Goal: Book appointment/travel/reservation

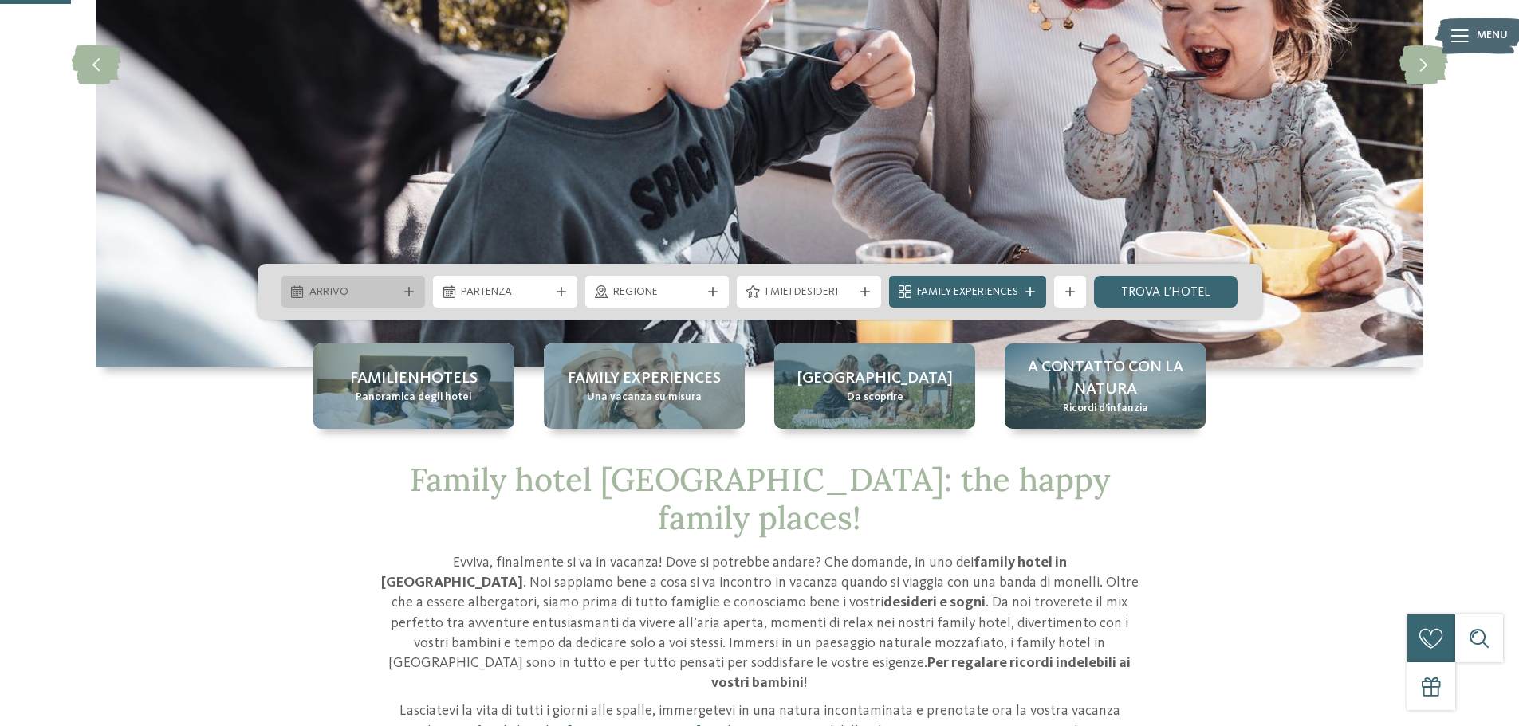
click at [414, 286] on div "Arrivo" at bounding box center [353, 292] width 144 height 32
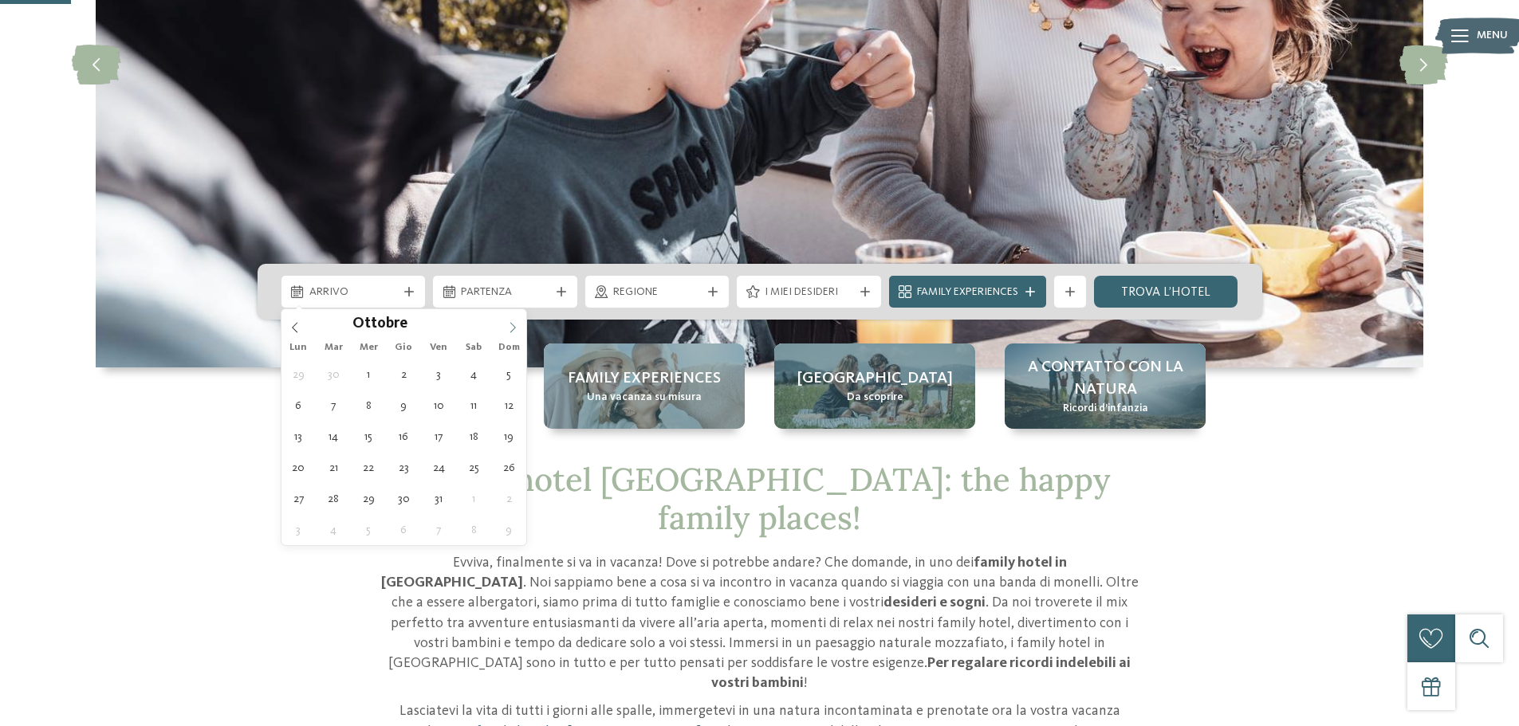
click at [510, 323] on icon at bounding box center [512, 327] width 11 height 11
type input "****"
click at [510, 323] on icon at bounding box center [512, 327] width 11 height 11
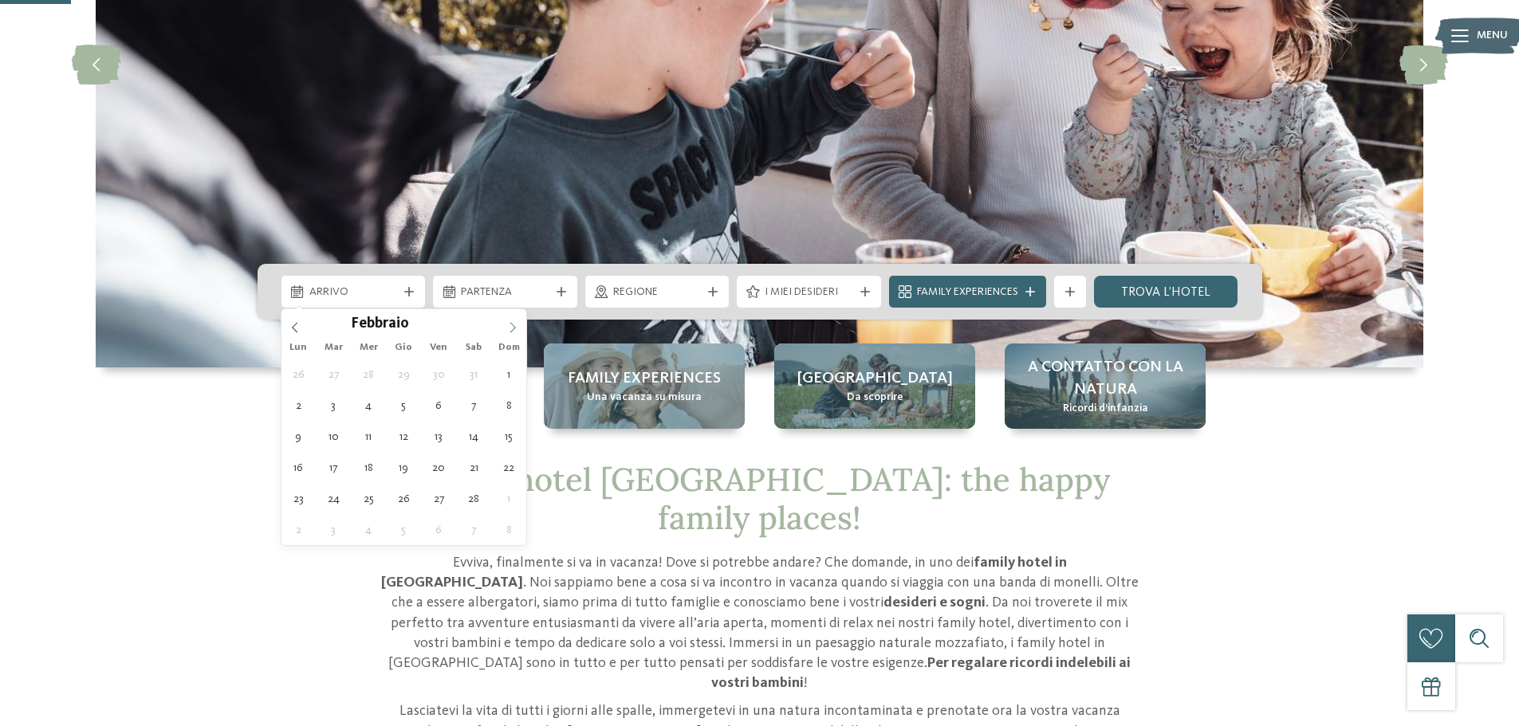
click at [510, 323] on icon at bounding box center [512, 327] width 11 height 11
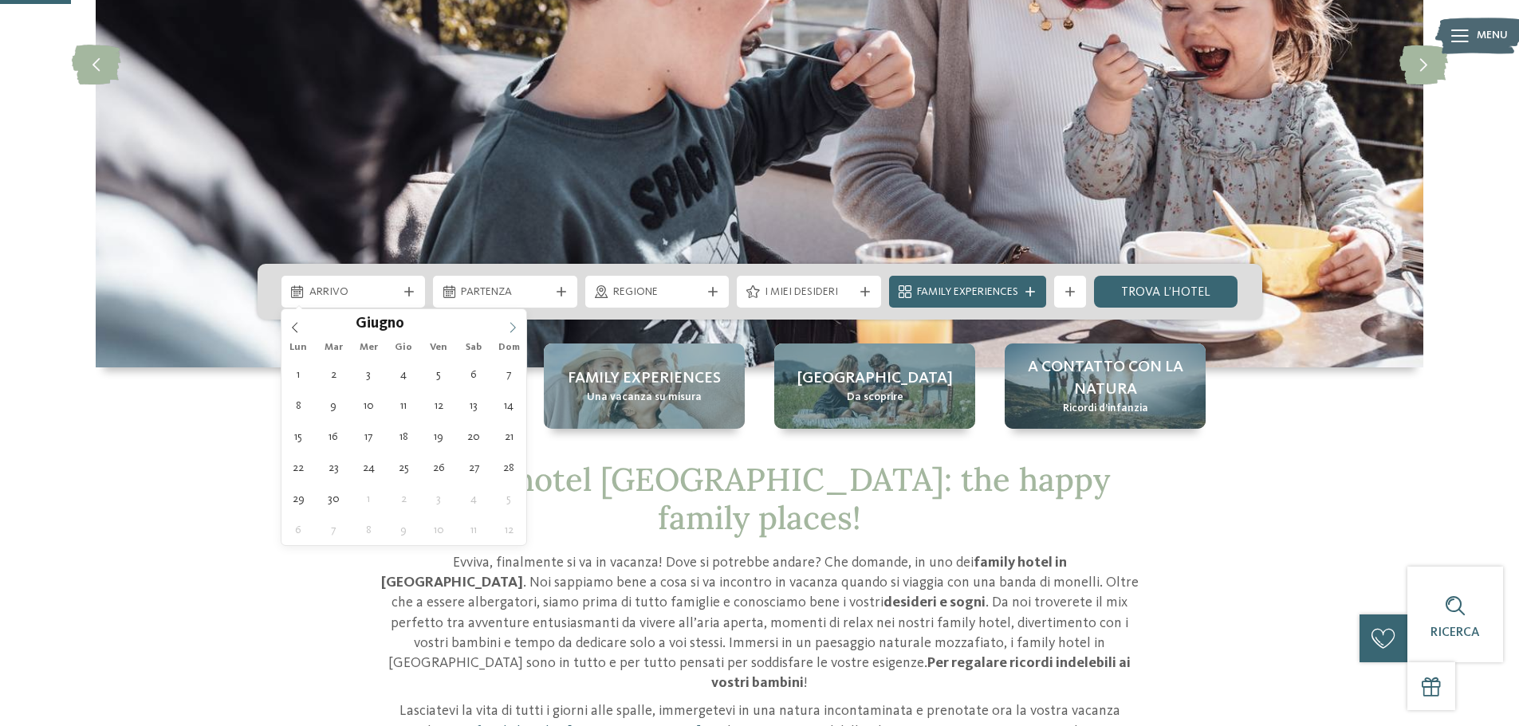
click at [510, 323] on icon at bounding box center [512, 327] width 11 height 11
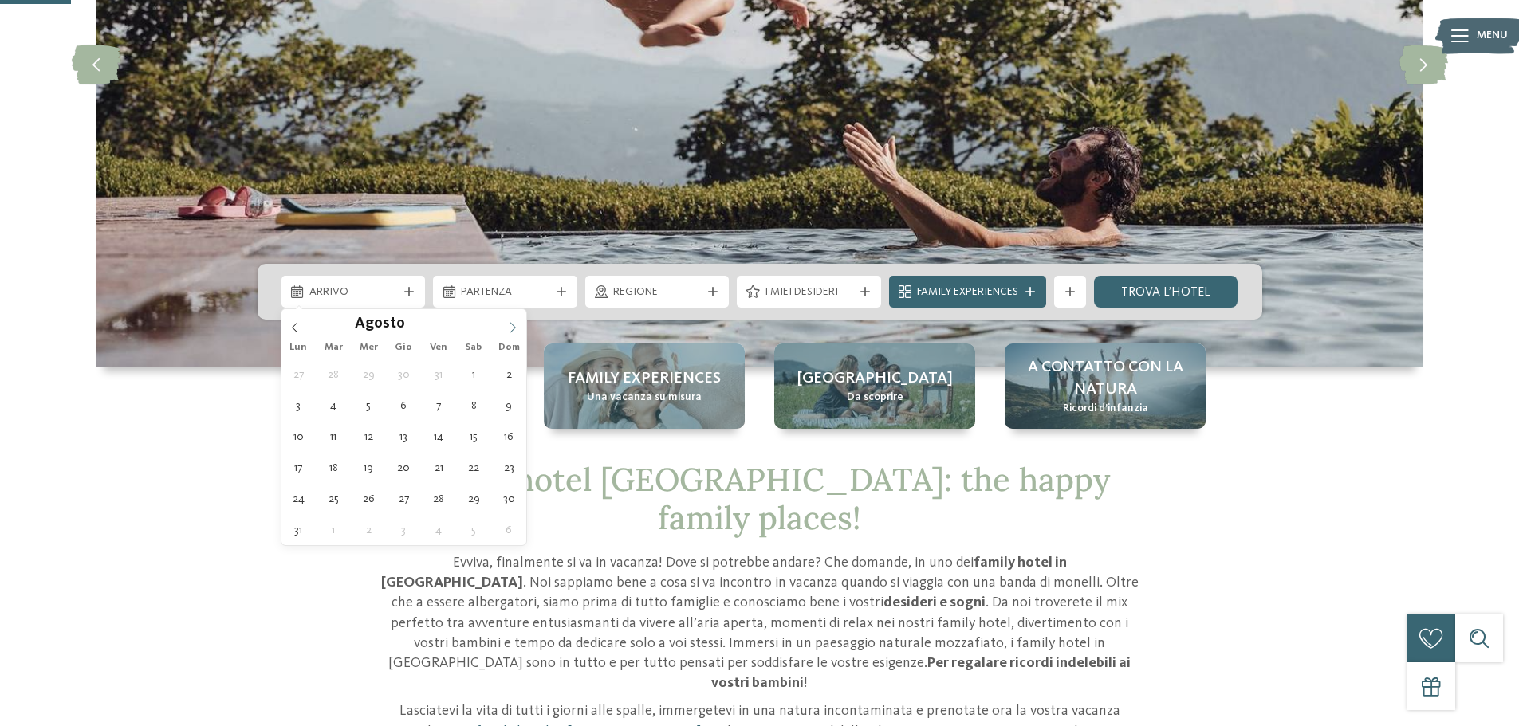
click at [510, 323] on icon at bounding box center [512, 327] width 11 height 11
click at [304, 322] on span at bounding box center [294, 322] width 27 height 27
type div "[DATE]"
type input "****"
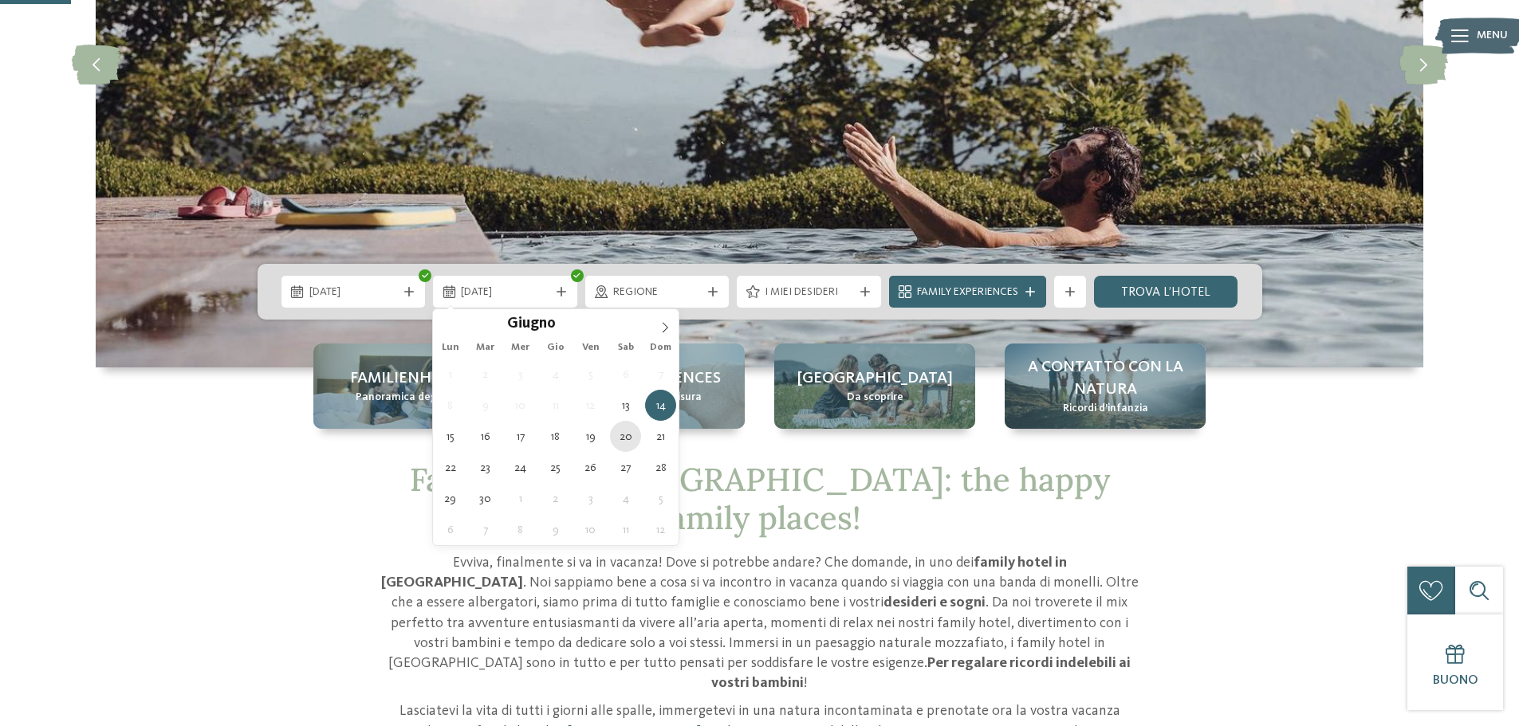
type div "[DATE]"
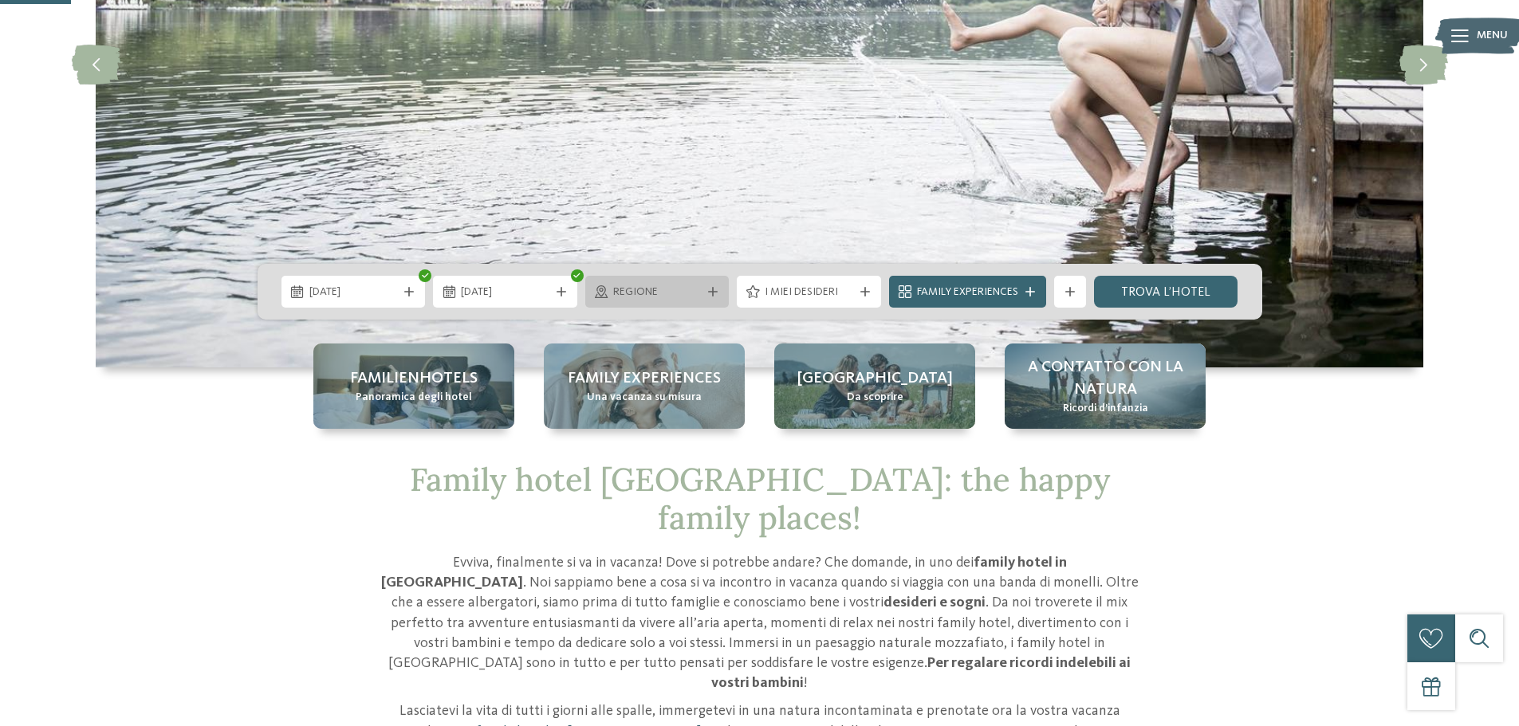
click at [705, 291] on div at bounding box center [713, 292] width 16 height 10
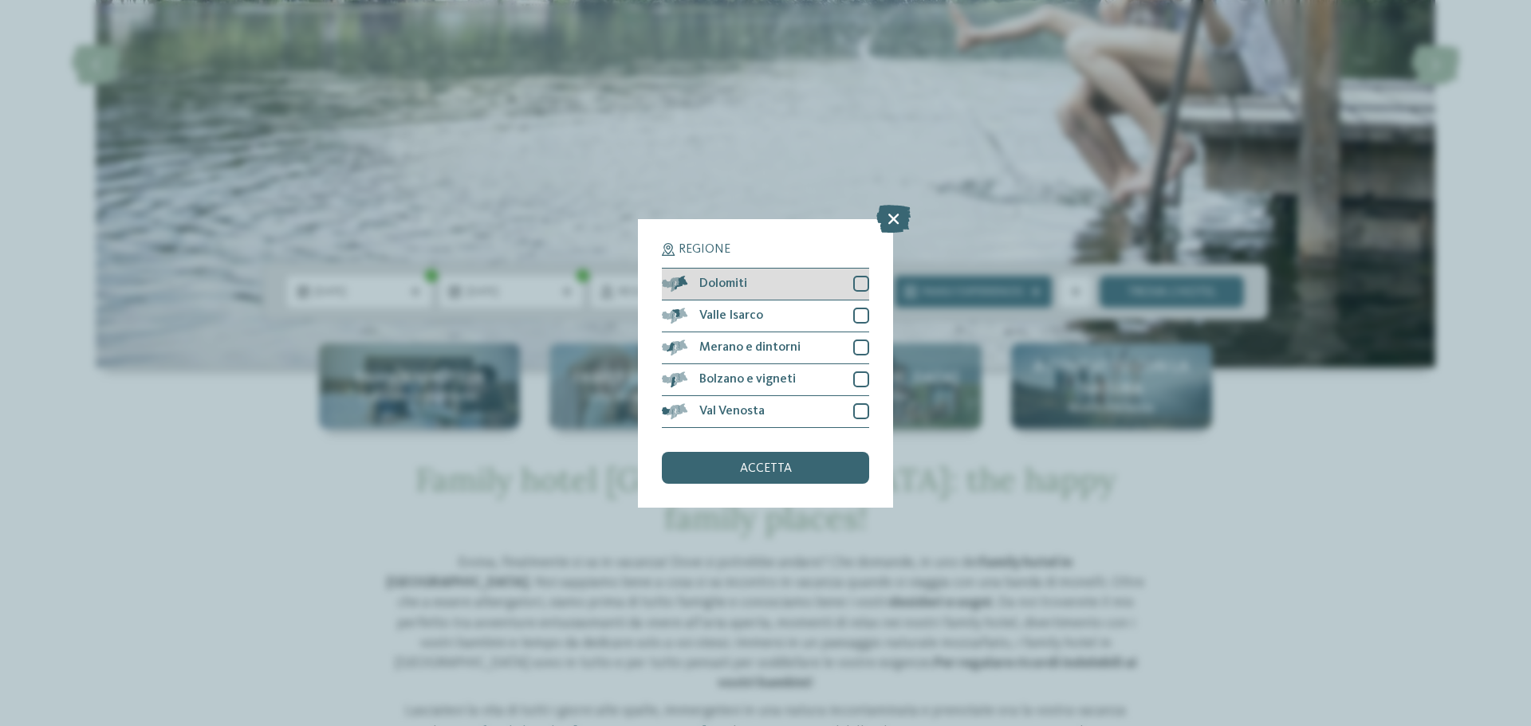
click at [865, 281] on div at bounding box center [861, 284] width 16 height 16
click at [863, 313] on div at bounding box center [861, 316] width 16 height 16
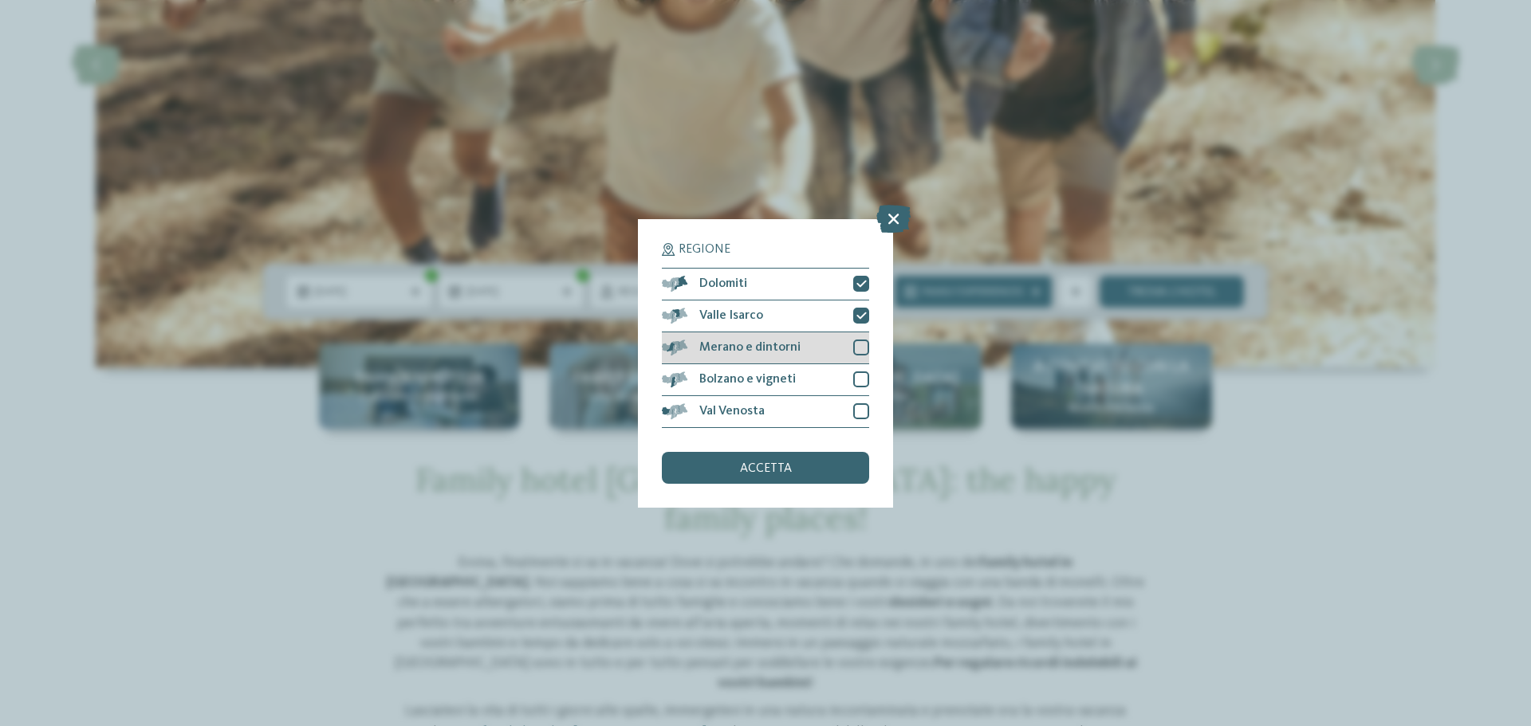
click at [863, 348] on div at bounding box center [861, 348] width 16 height 16
click at [863, 371] on div "Bolzano e vigneti" at bounding box center [765, 380] width 207 height 32
click at [860, 423] on div "Val Venosta" at bounding box center [765, 412] width 207 height 32
click at [825, 466] on div "accetta" at bounding box center [765, 468] width 207 height 32
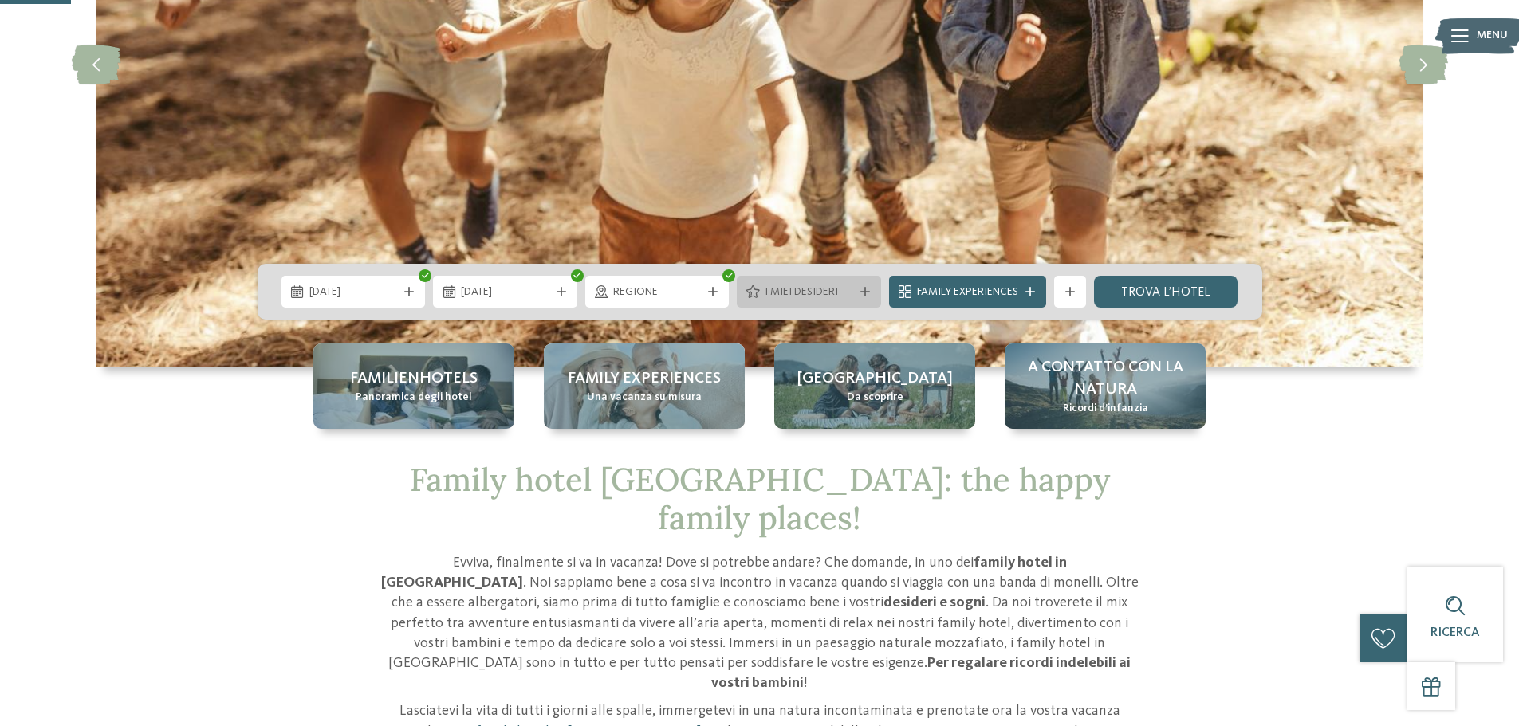
click at [861, 293] on icon at bounding box center [865, 292] width 10 height 10
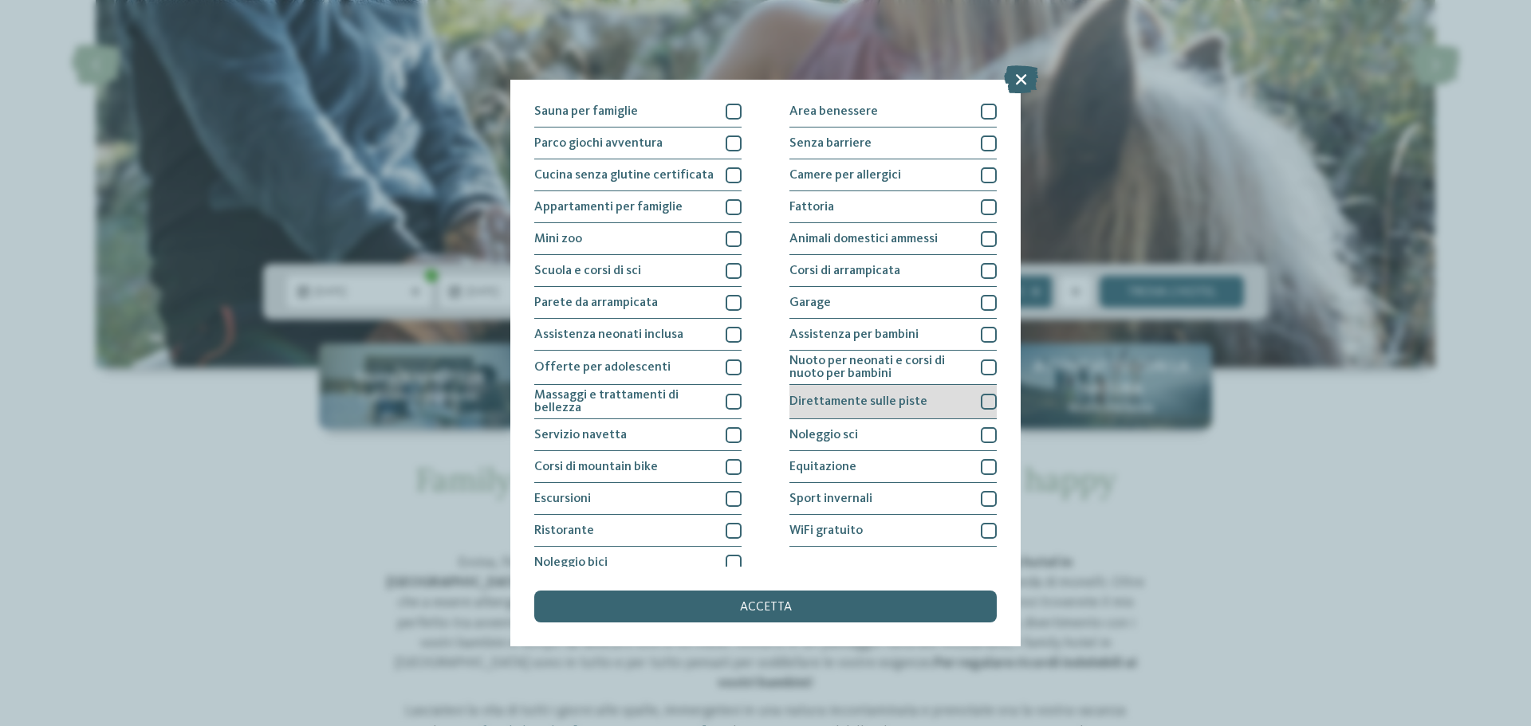
scroll to position [112, 0]
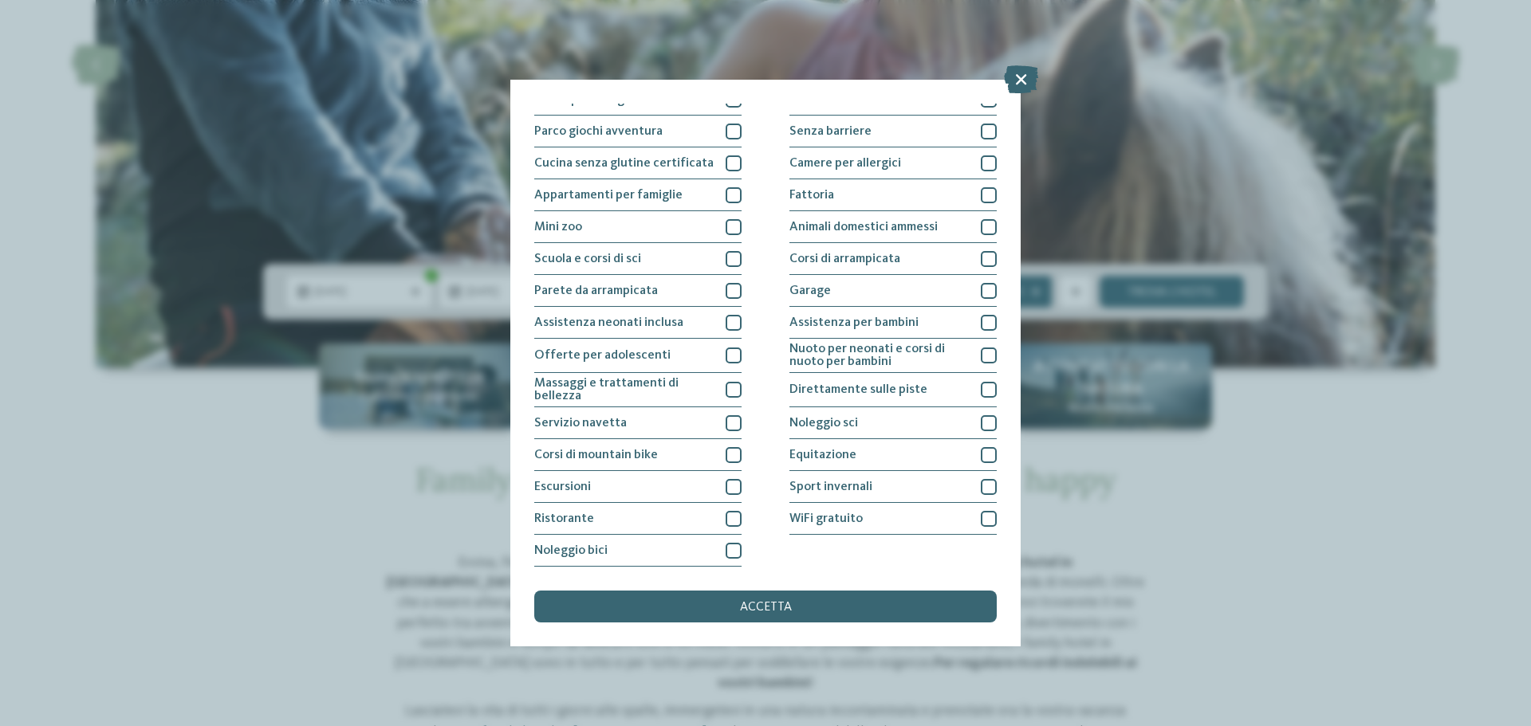
click at [764, 603] on span "accetta" at bounding box center [766, 607] width 52 height 13
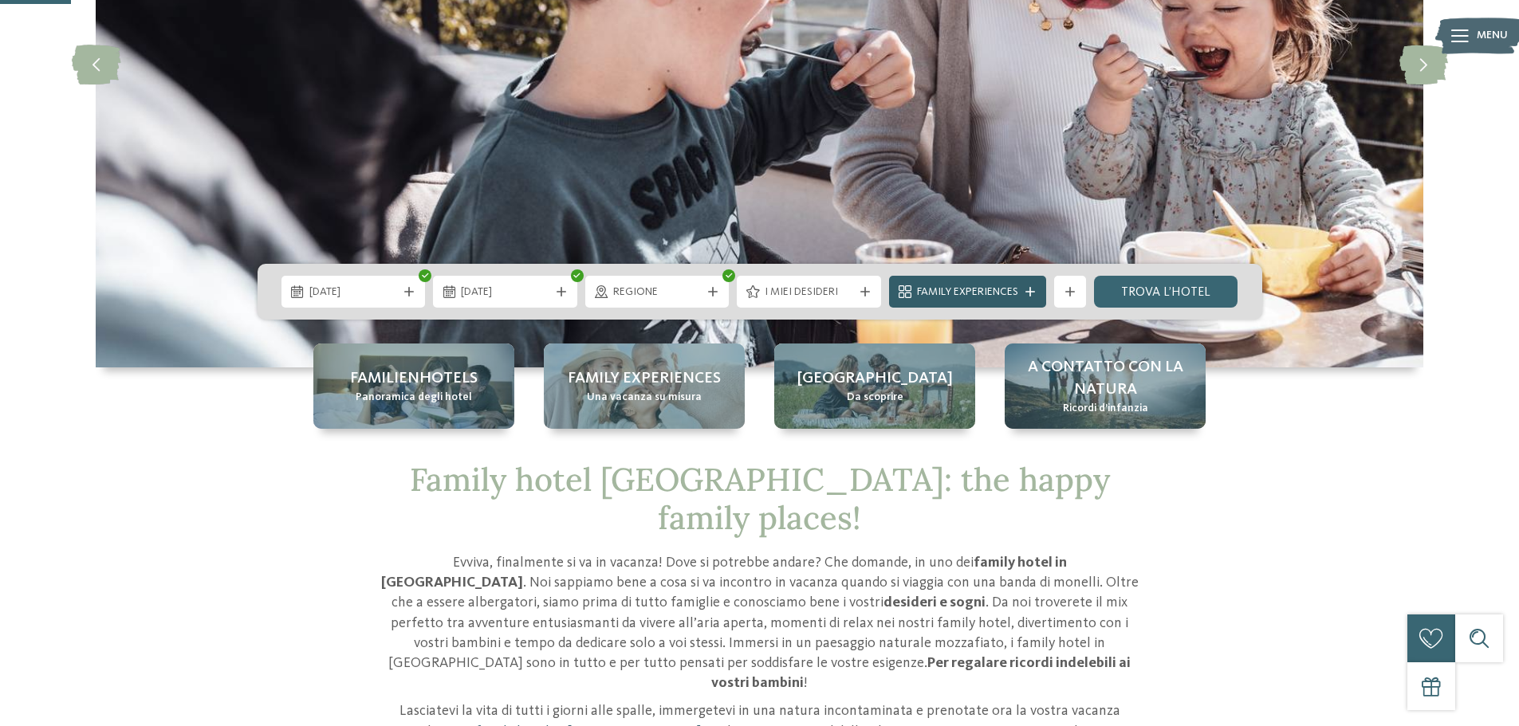
click at [1013, 297] on span "Family Experiences" at bounding box center [967, 293] width 101 height 16
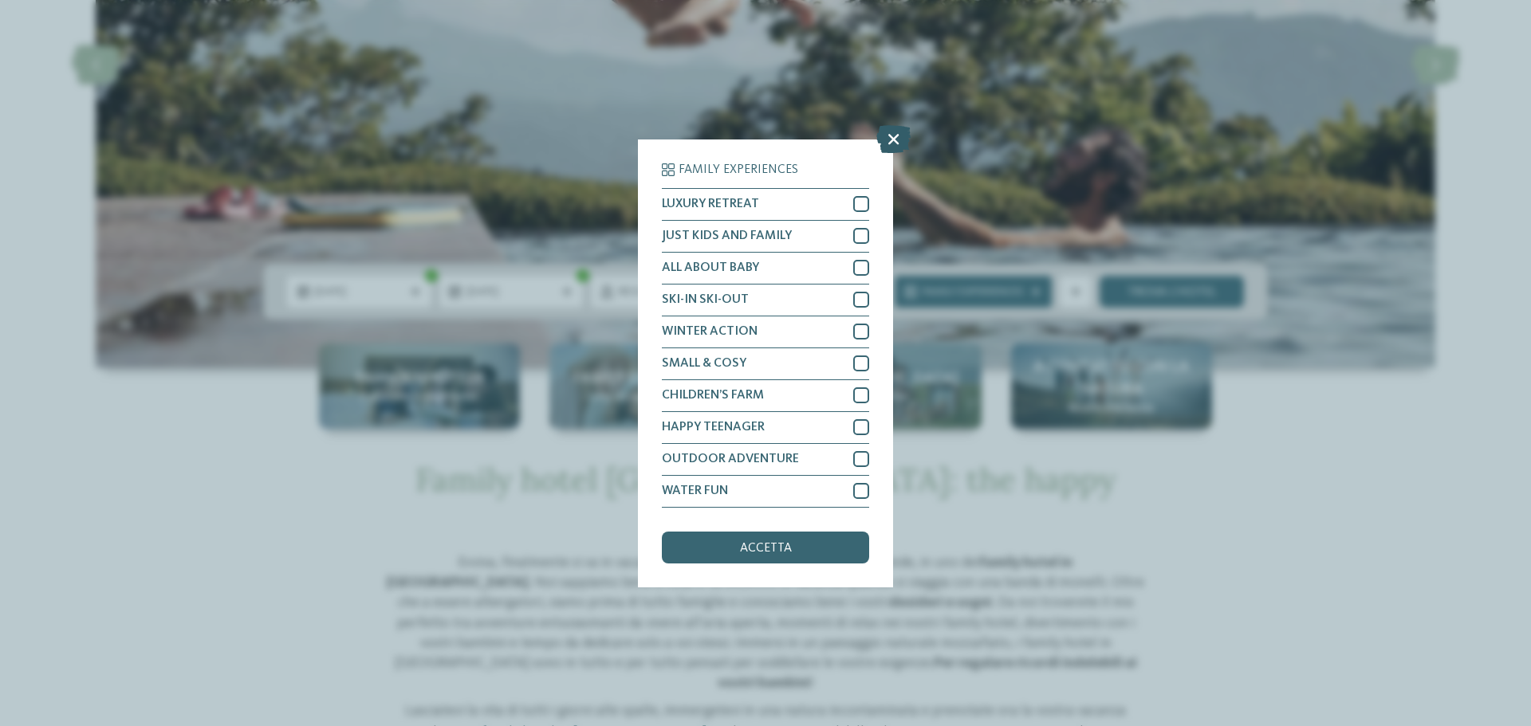
click at [896, 141] on icon at bounding box center [893, 138] width 34 height 28
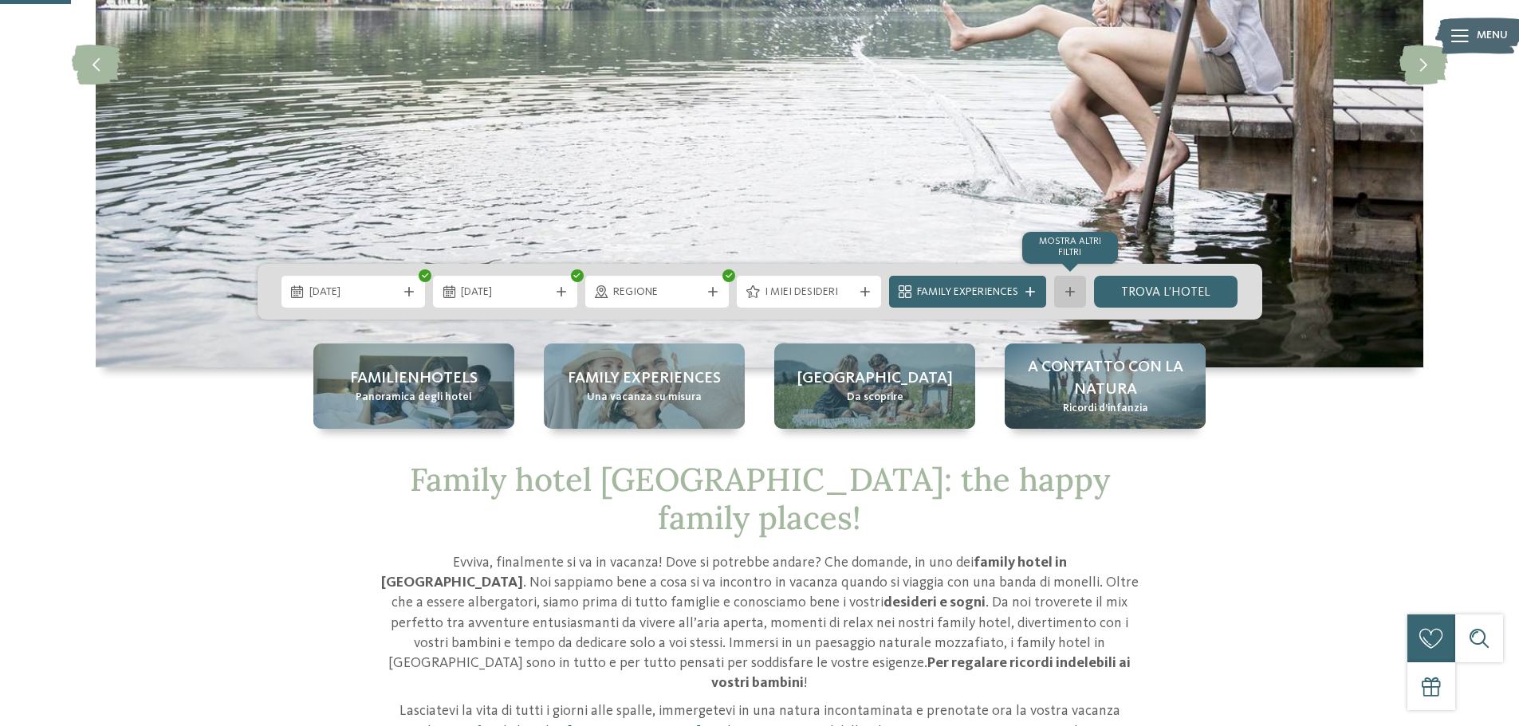
click at [1061, 289] on div "mostra altri filtri" at bounding box center [1070, 292] width 32 height 32
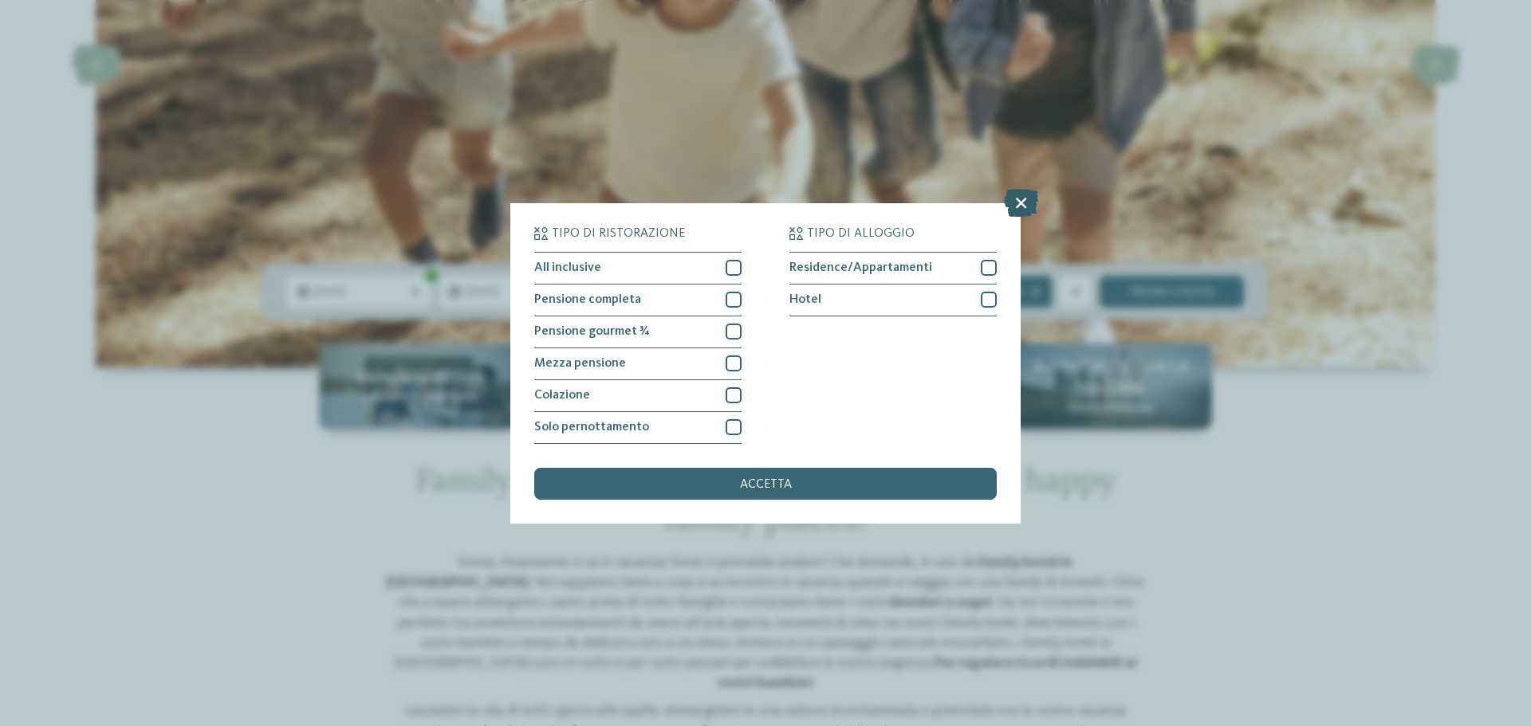
click at [1019, 205] on icon at bounding box center [1021, 202] width 34 height 28
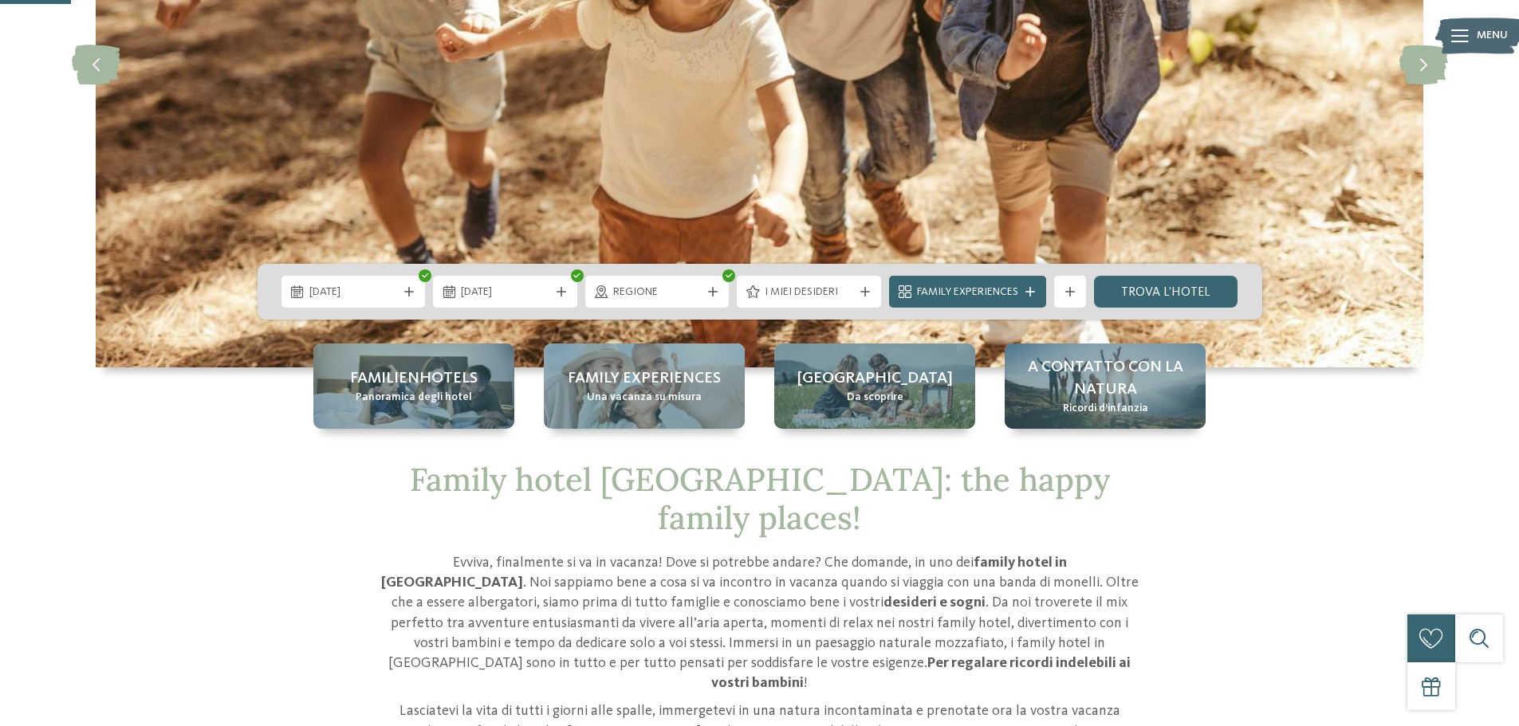
click at [1195, 274] on div "[DATE] [DATE]" at bounding box center [760, 292] width 1005 height 56
click at [1187, 292] on link "trova l’hotel" at bounding box center [1166, 292] width 144 height 32
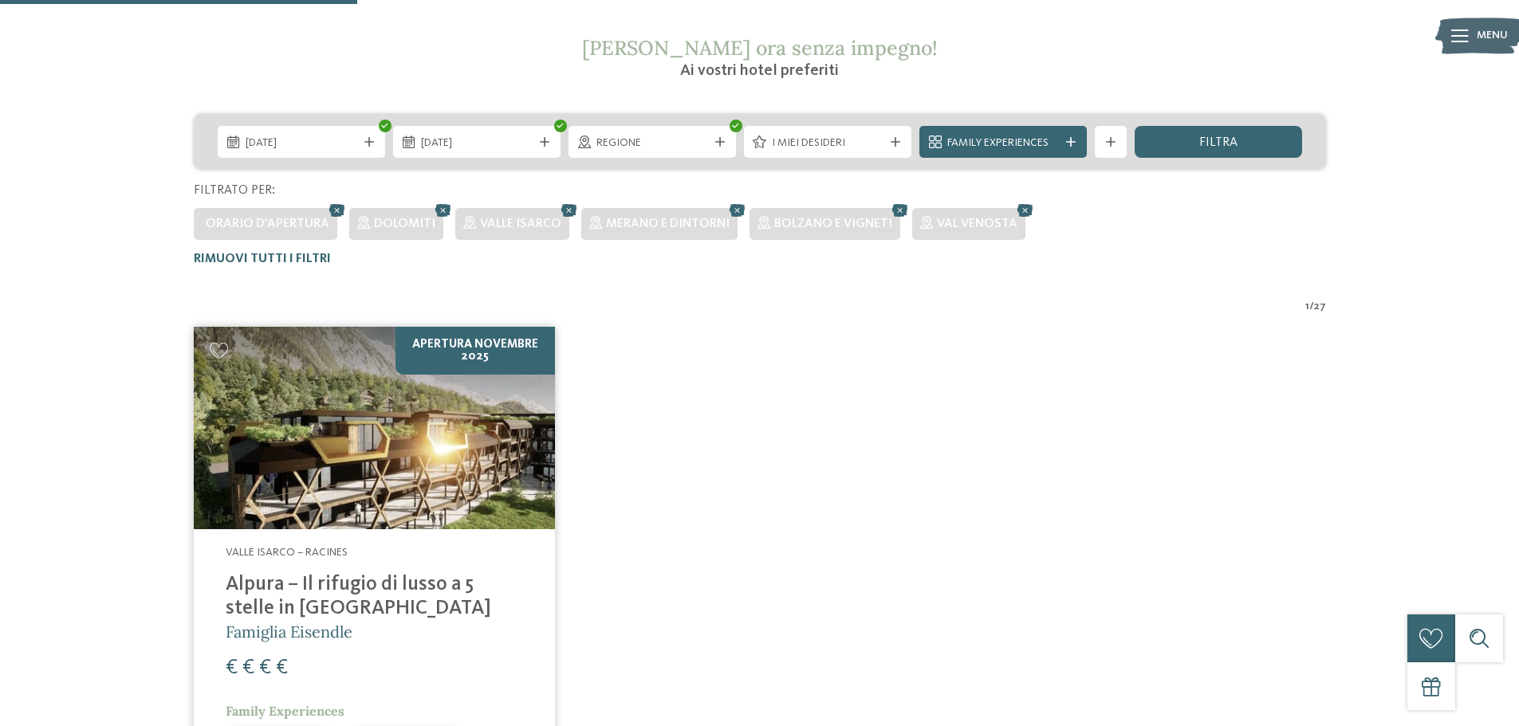
scroll to position [319, 0]
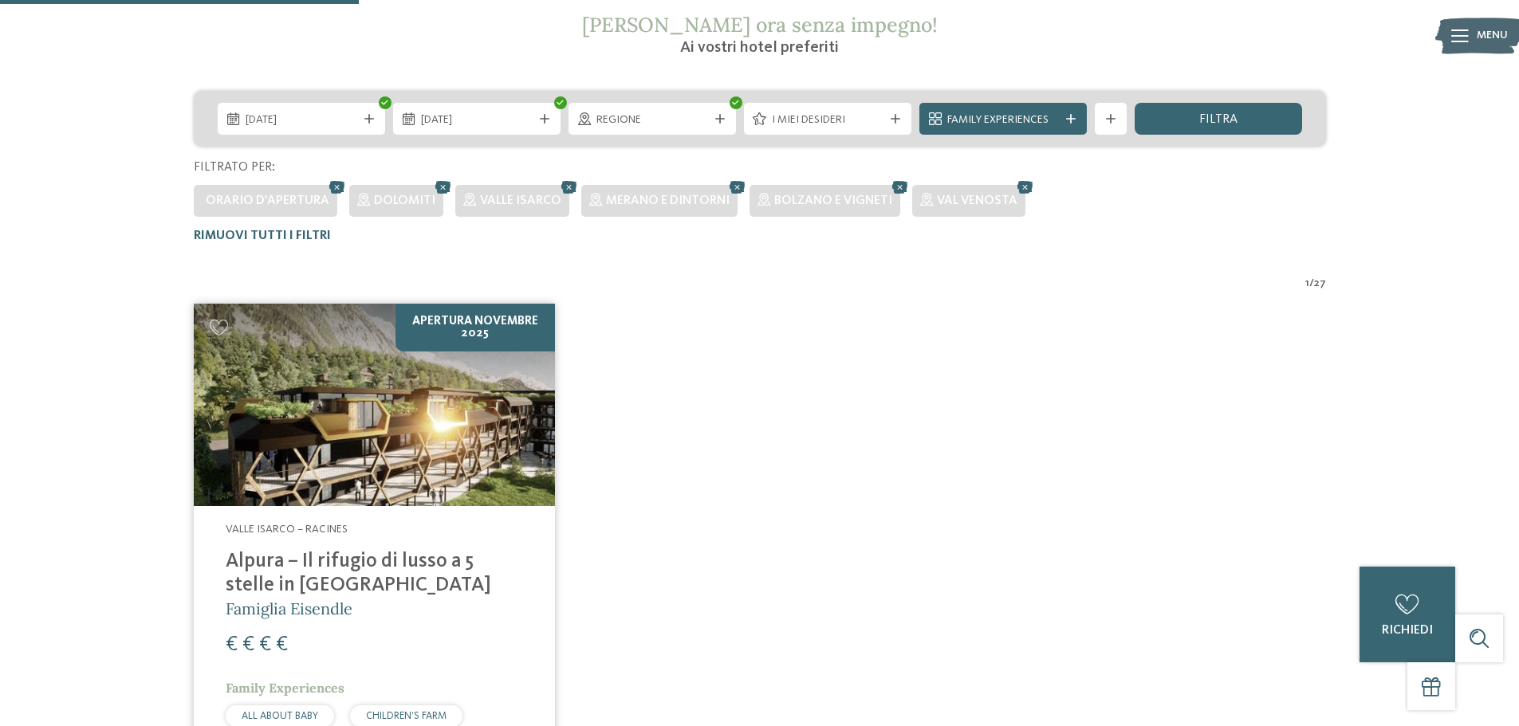
click at [451, 576] on h4 "Alpura – Il rifugio di lusso a 5 stelle in [GEOGRAPHIC_DATA]" at bounding box center [374, 574] width 297 height 48
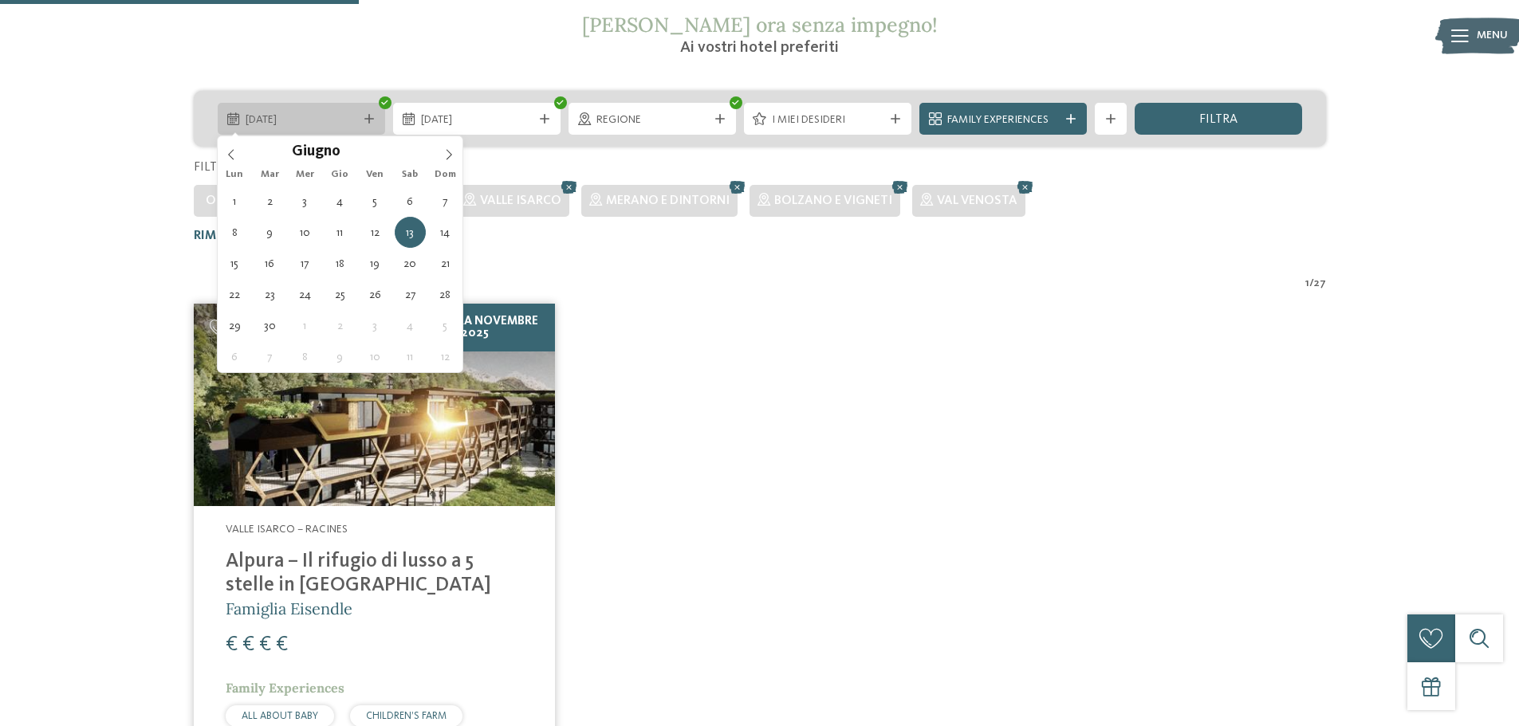
click at [368, 117] on icon at bounding box center [369, 119] width 10 height 10
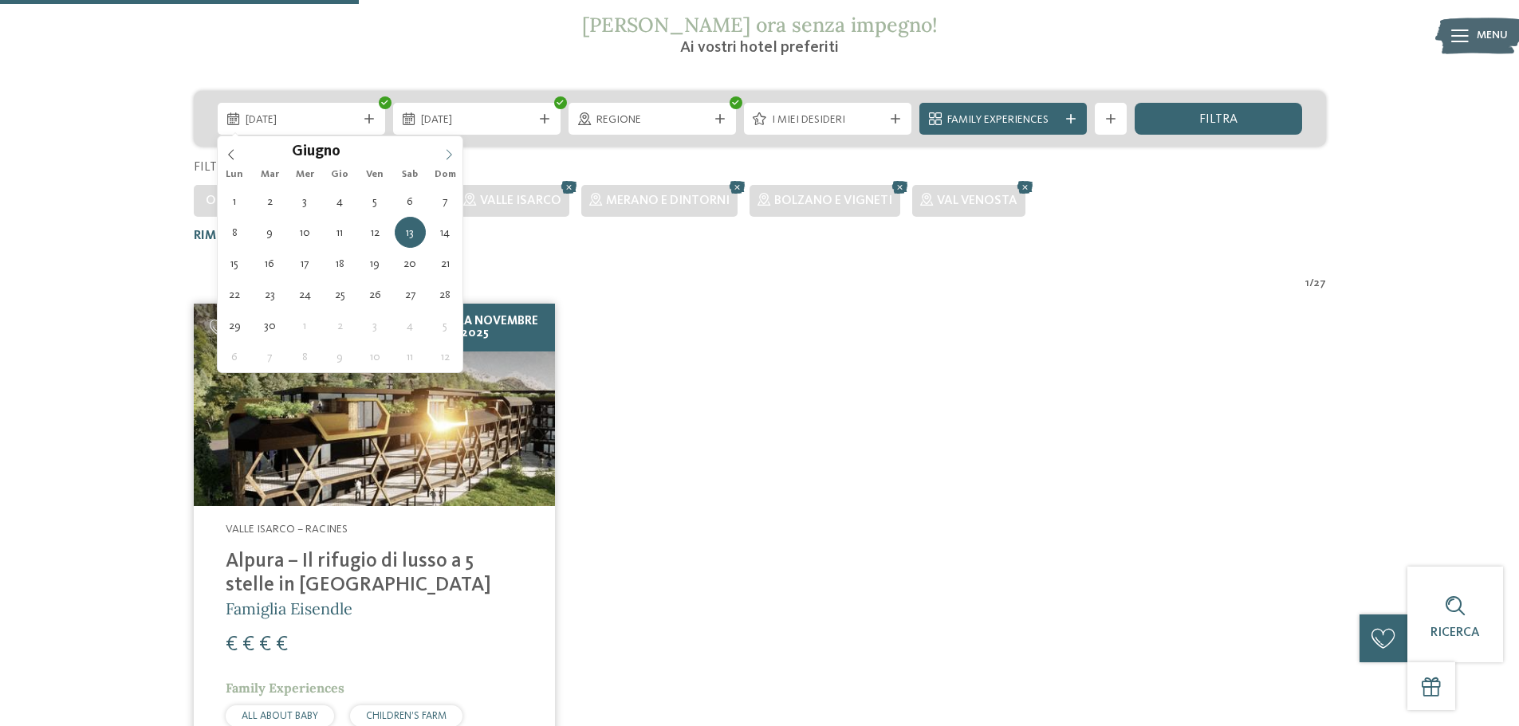
click at [444, 154] on icon at bounding box center [448, 154] width 11 height 11
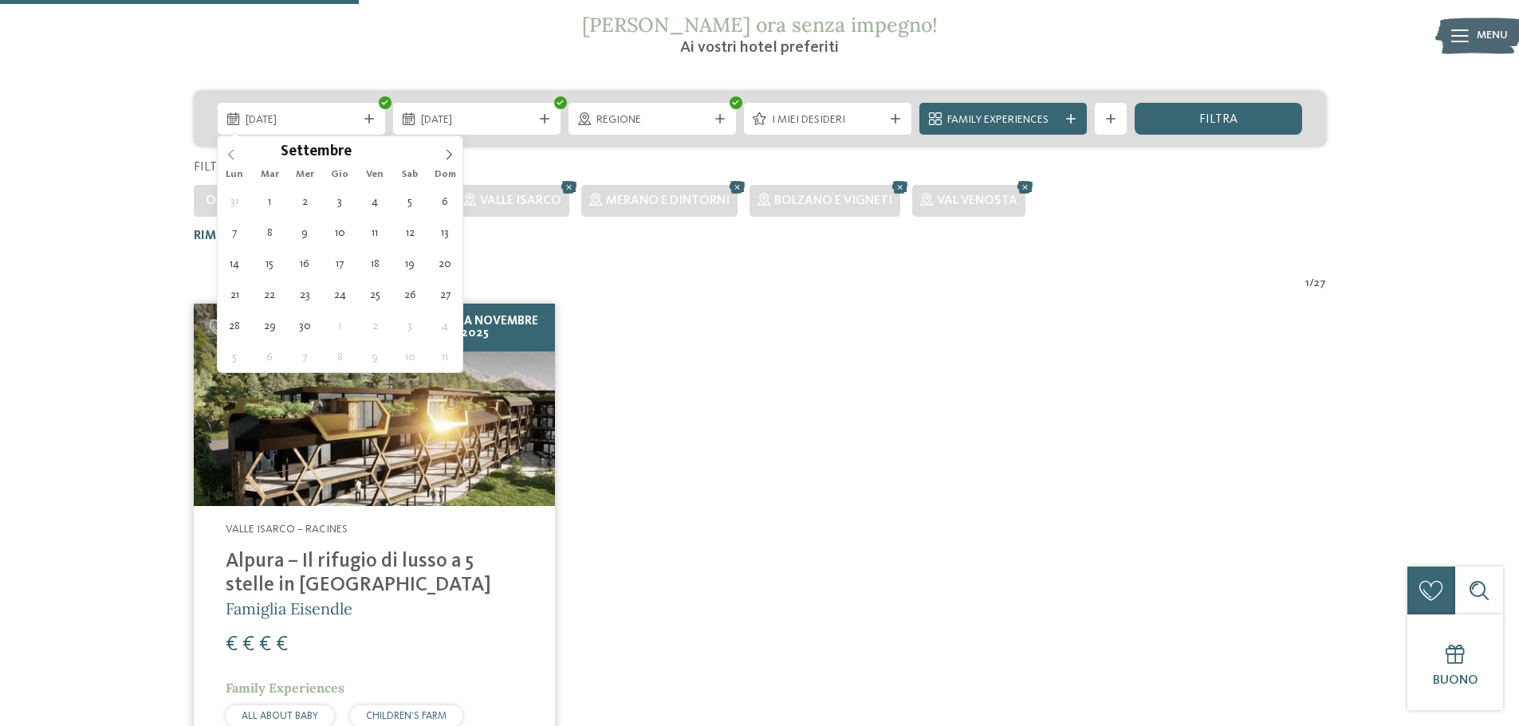
click at [238, 154] on span at bounding box center [231, 149] width 27 height 27
type div "29.08.2026"
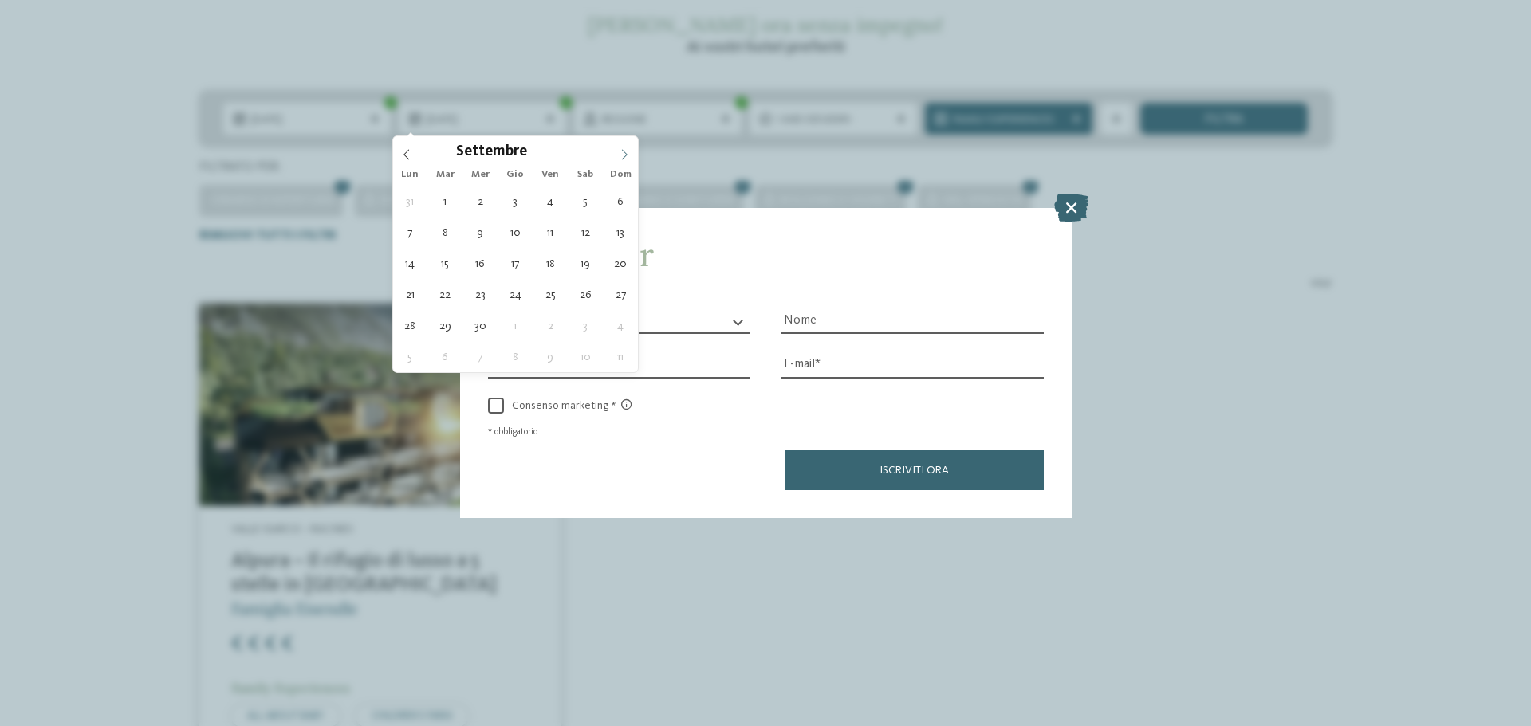
click at [619, 152] on icon at bounding box center [624, 154] width 11 height 11
type div "05.09.2026"
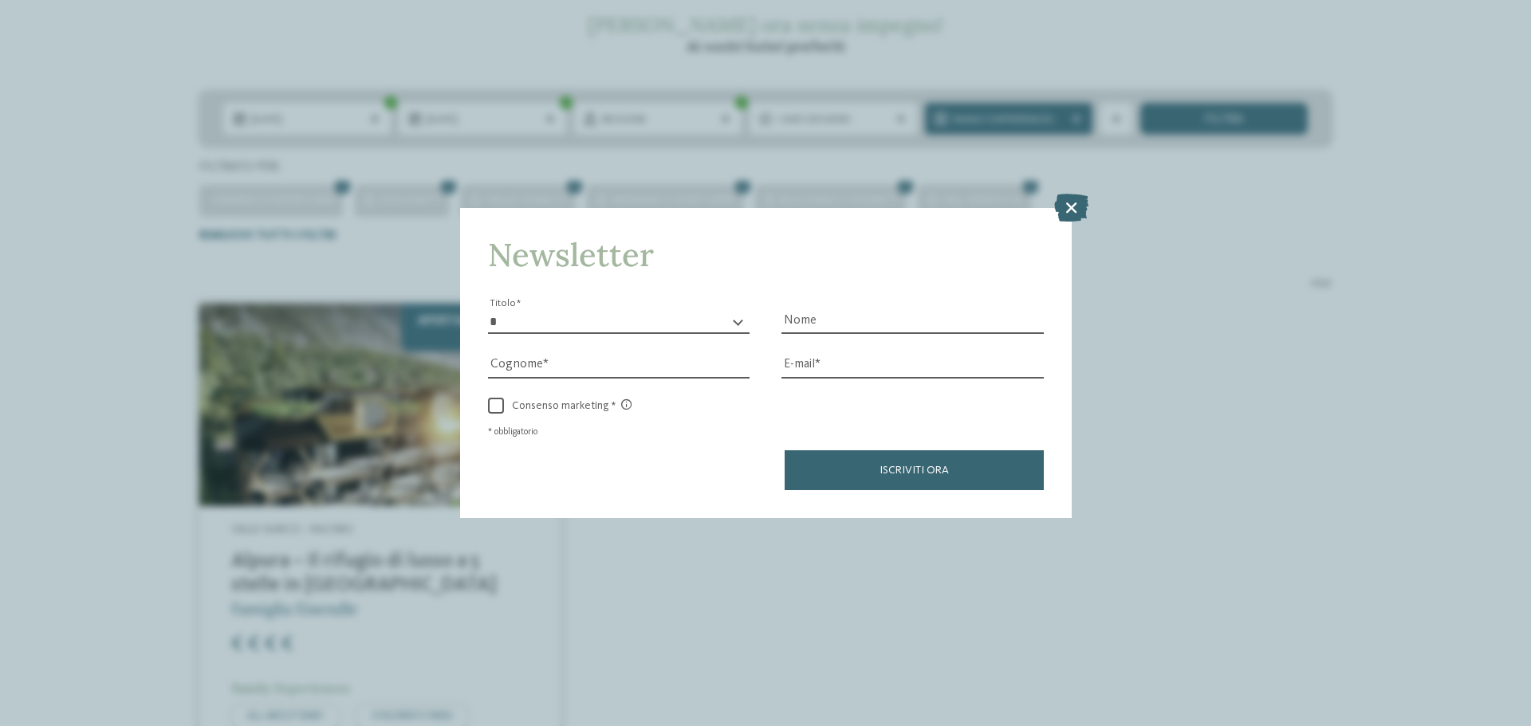
click at [1073, 207] on icon at bounding box center [1071, 208] width 34 height 28
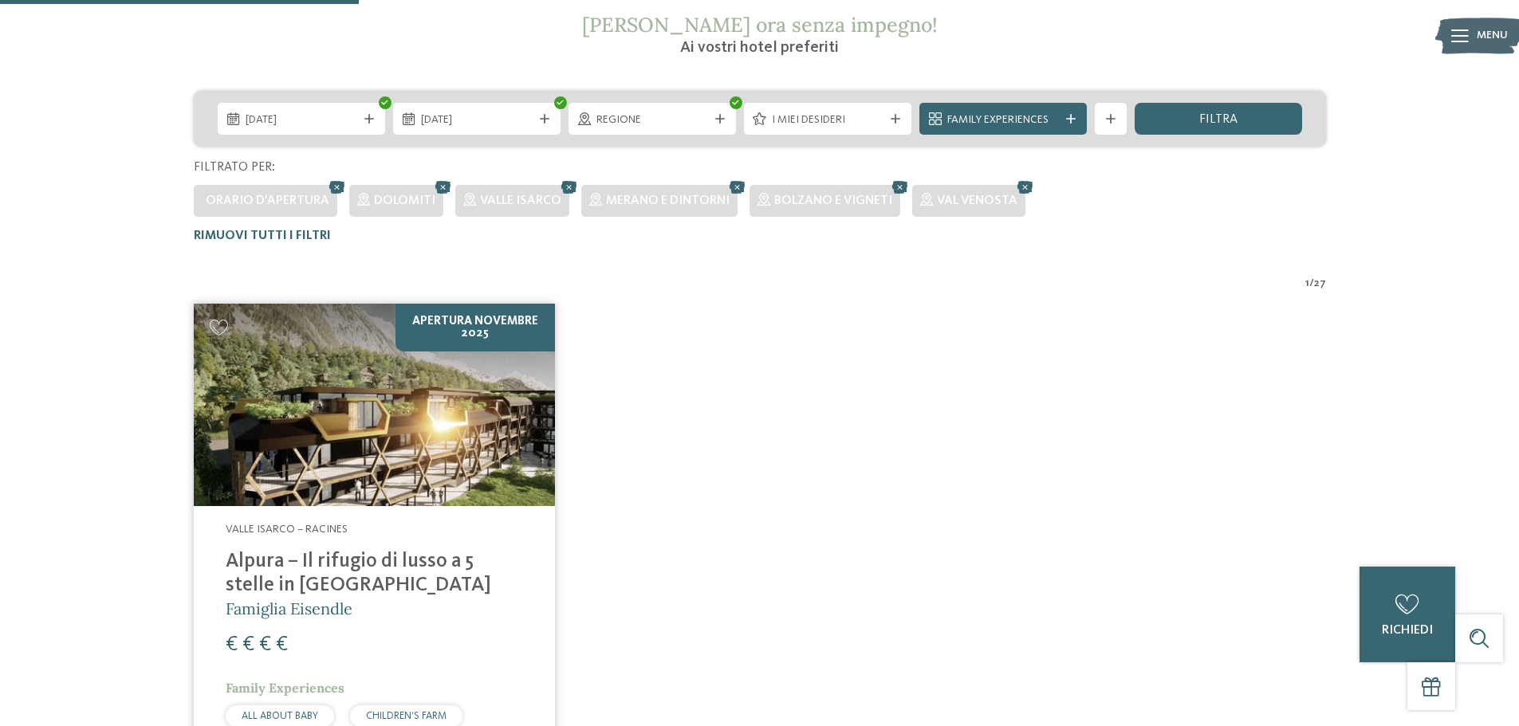
click at [1256, 110] on div "filtra" at bounding box center [1218, 119] width 167 height 32
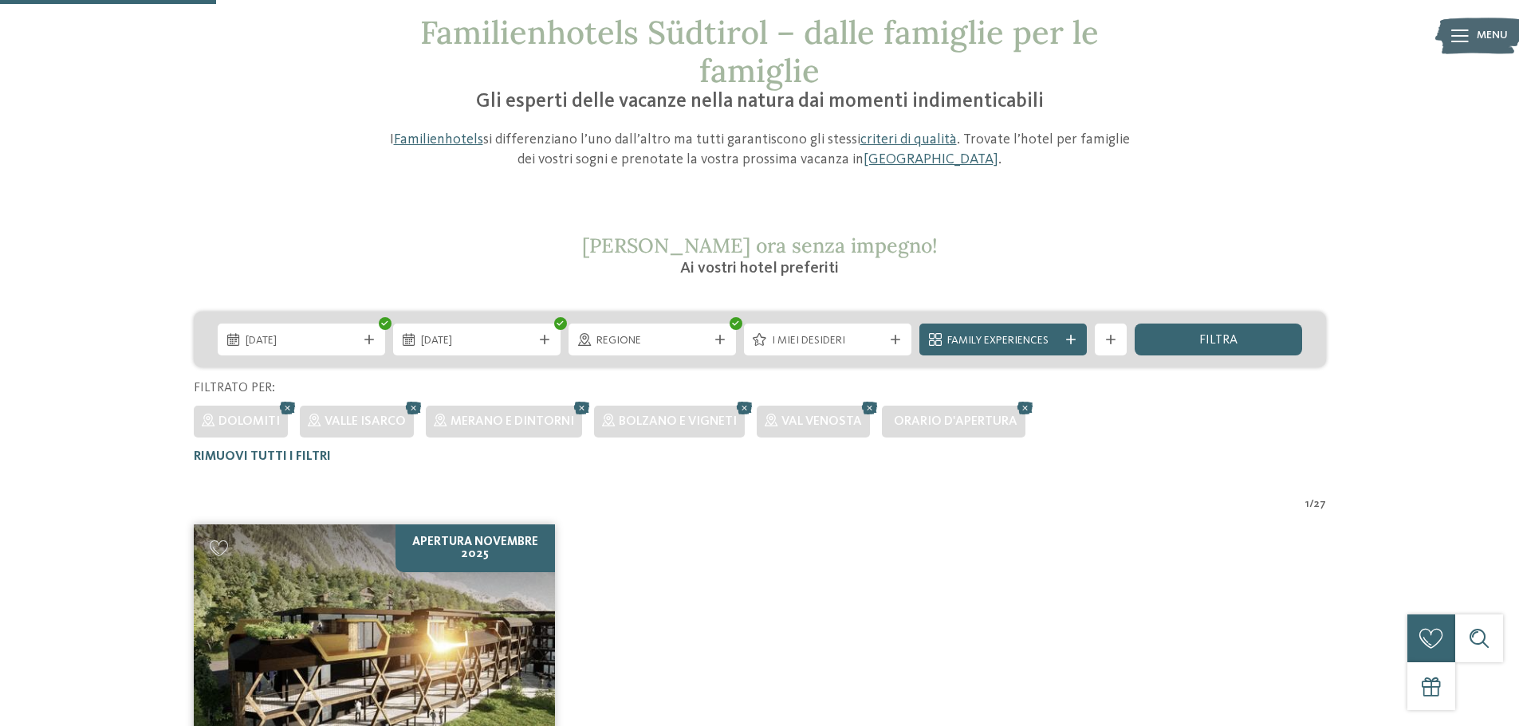
scroll to position [0, 0]
